Goal: Task Accomplishment & Management: Use online tool/utility

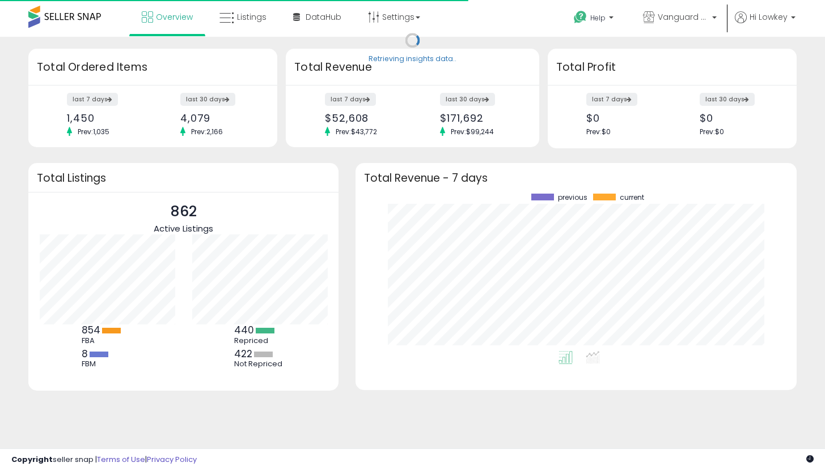
scroll to position [158, 418]
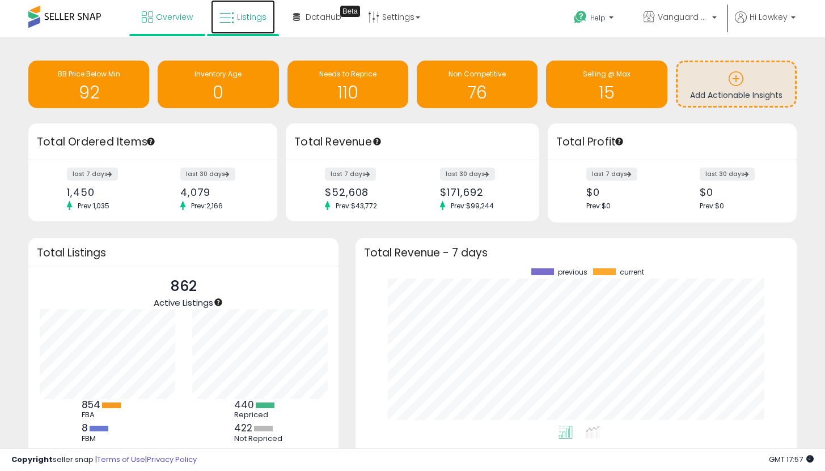
click at [241, 17] on span "Listings" at bounding box center [251, 16] width 29 height 11
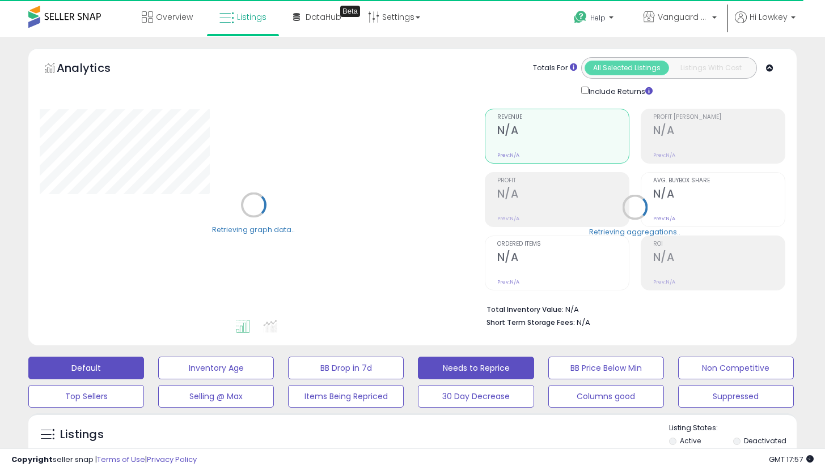
click at [486, 366] on button "Needs to Reprice" at bounding box center [476, 368] width 116 height 23
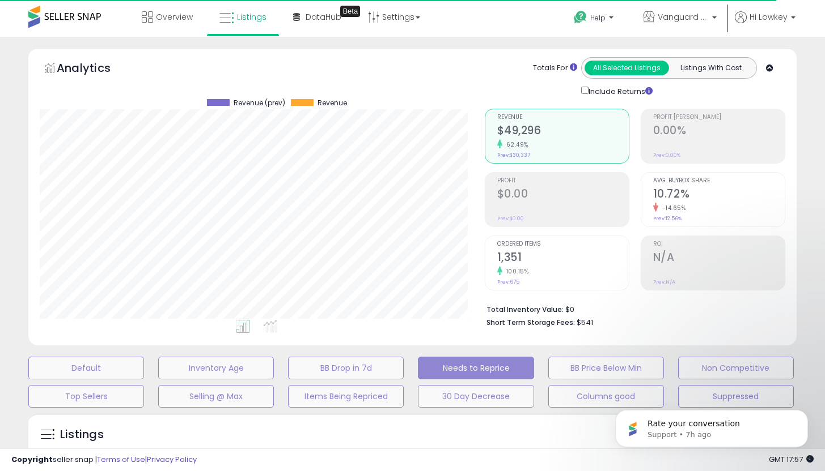
select select "**"
